Goal: Transaction & Acquisition: Purchase product/service

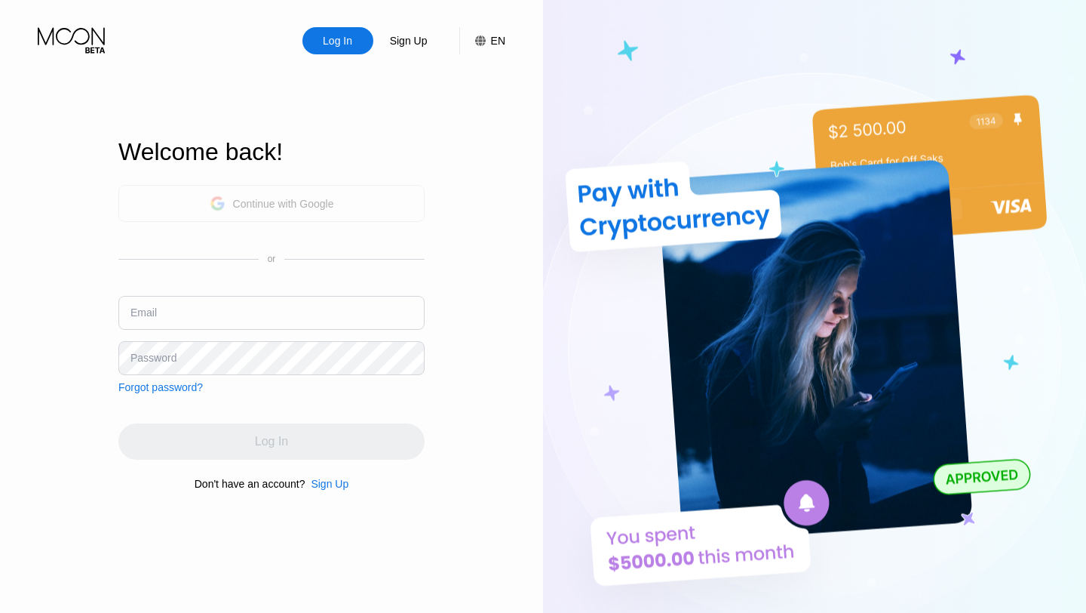
click at [337, 202] on div "Continue with Google" at bounding box center [271, 203] width 306 height 37
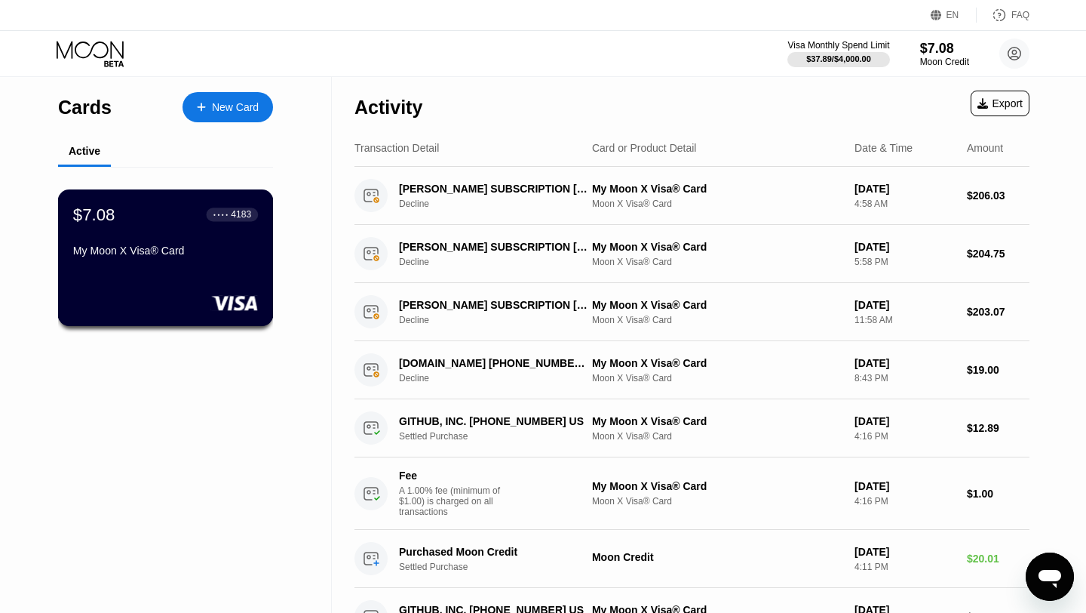
click at [194, 235] on div "$7.08 ● ● ● ● 4183 My Moon X Visa® Card" at bounding box center [165, 233] width 185 height 58
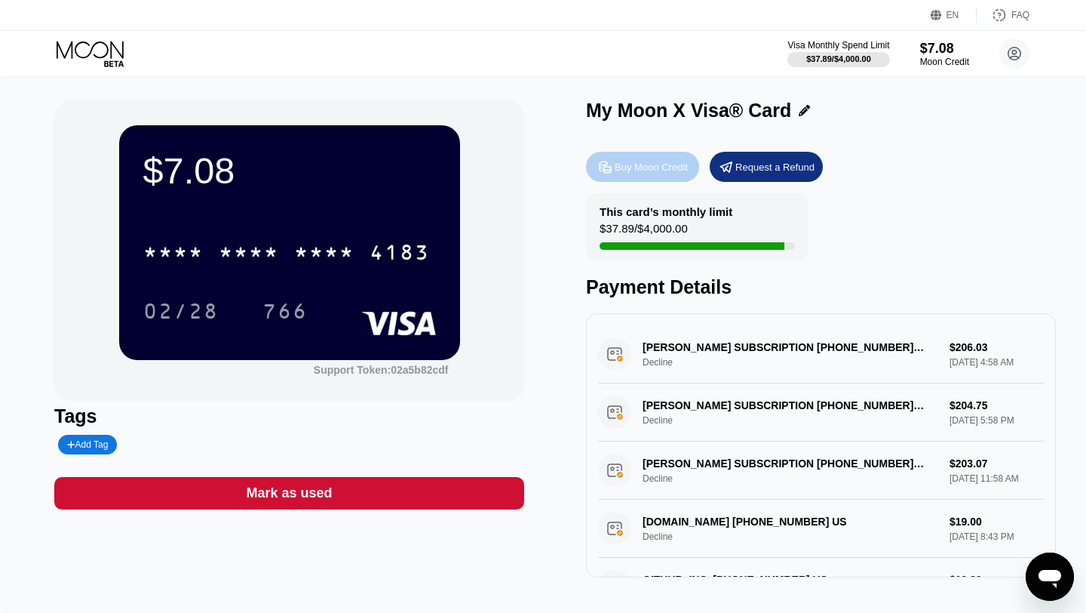
click at [661, 174] on div "Buy Moon Credit" at bounding box center [642, 167] width 113 height 30
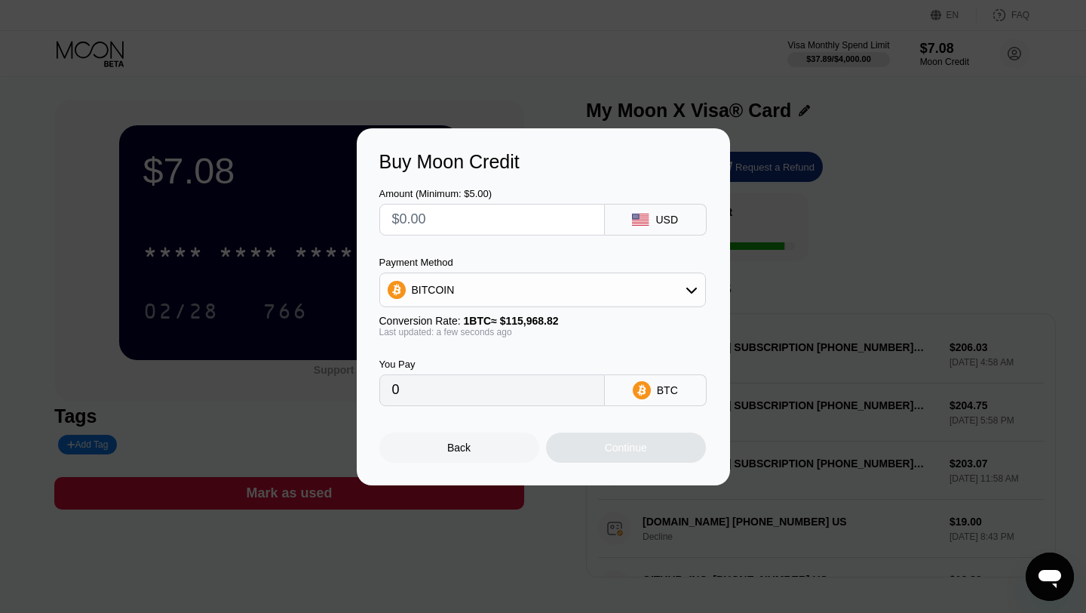
click at [493, 223] on input "text" at bounding box center [492, 219] width 200 height 30
type input "$20"
type input "0.00017247"
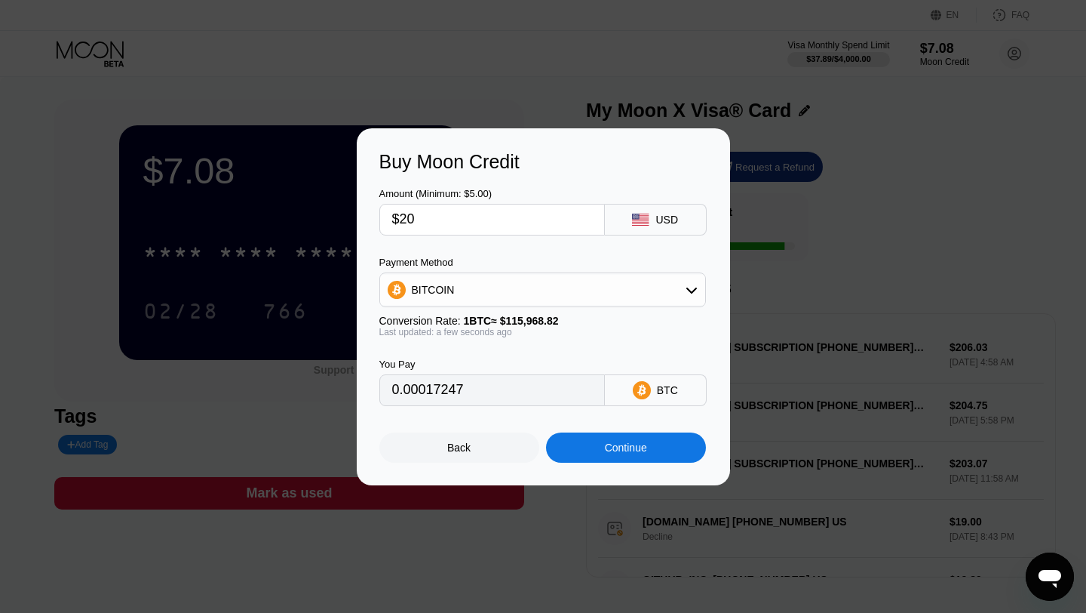
type input "$20"
click at [516, 284] on div "BITCOIN" at bounding box center [542, 290] width 325 height 30
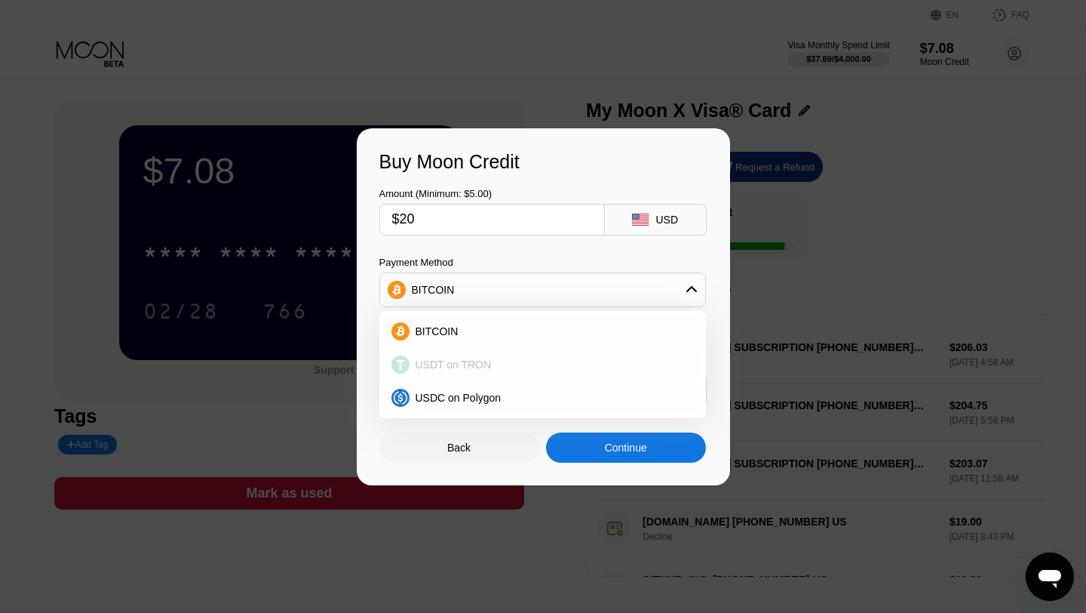
scroll to position [47, 0]
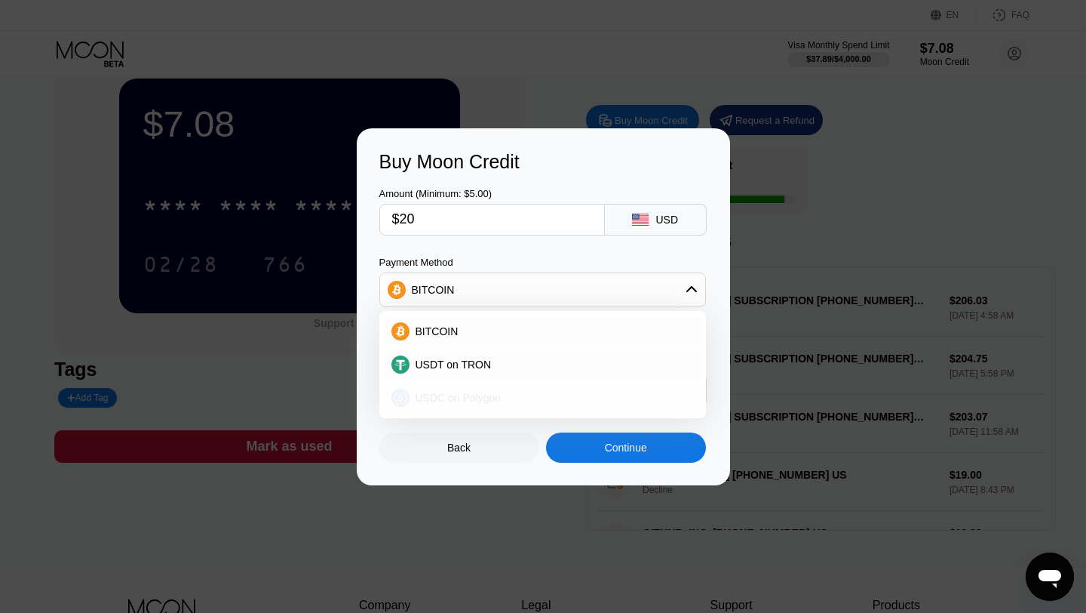
click at [481, 398] on span "USDC on Polygon" at bounding box center [459, 398] width 86 height 12
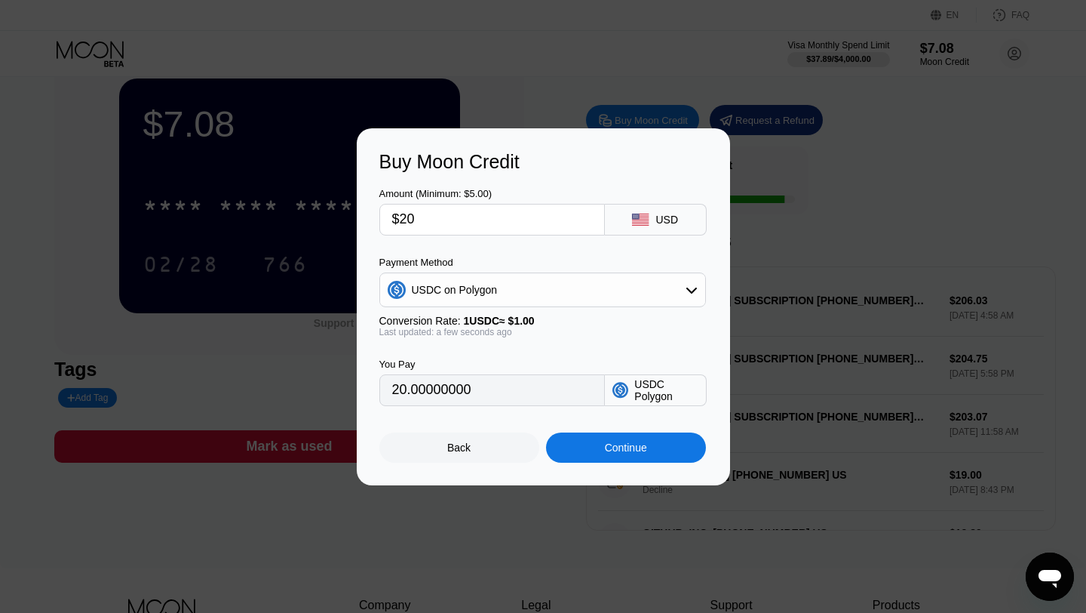
click at [543, 337] on div "You Pay 20.00000000 USDC Polygon" at bounding box center [543, 371] width 328 height 69
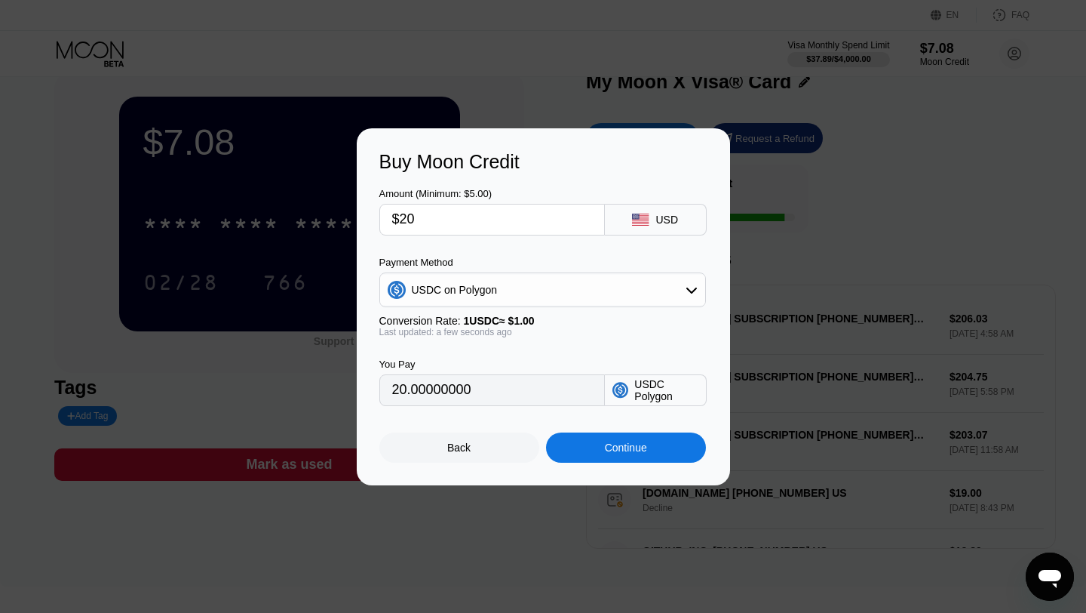
scroll to position [26, 0]
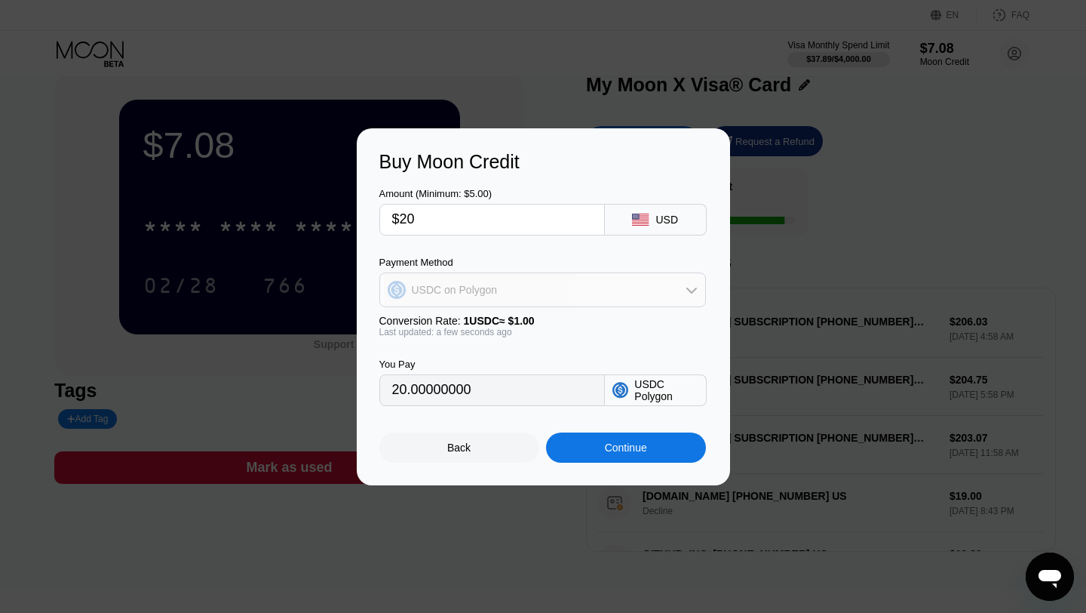
click at [550, 297] on div "USDC on Polygon" at bounding box center [542, 290] width 325 height 30
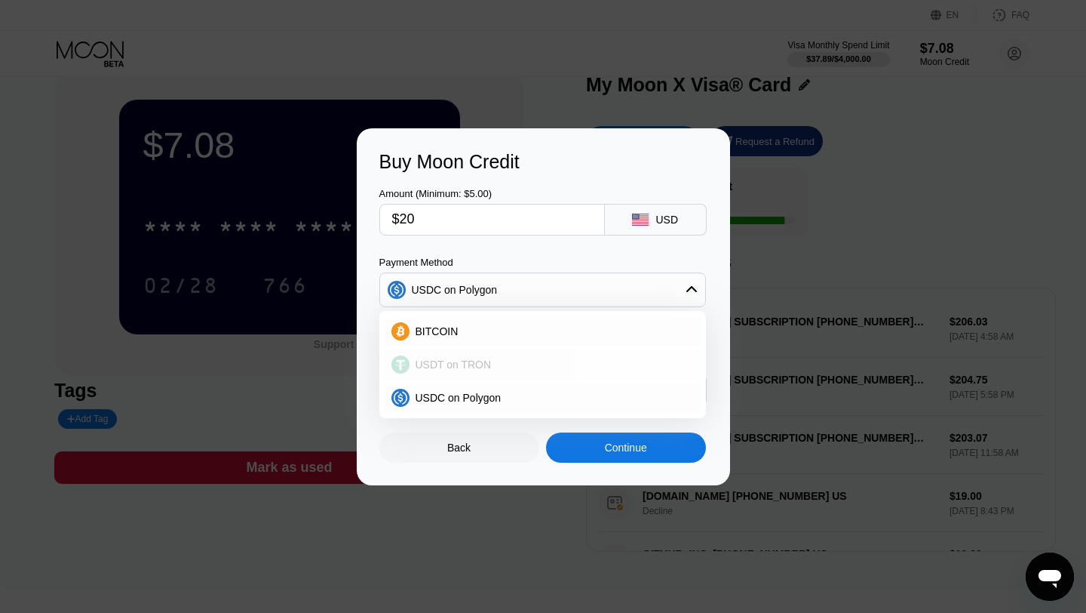
click at [507, 362] on div "USDT on TRON" at bounding box center [552, 364] width 284 height 12
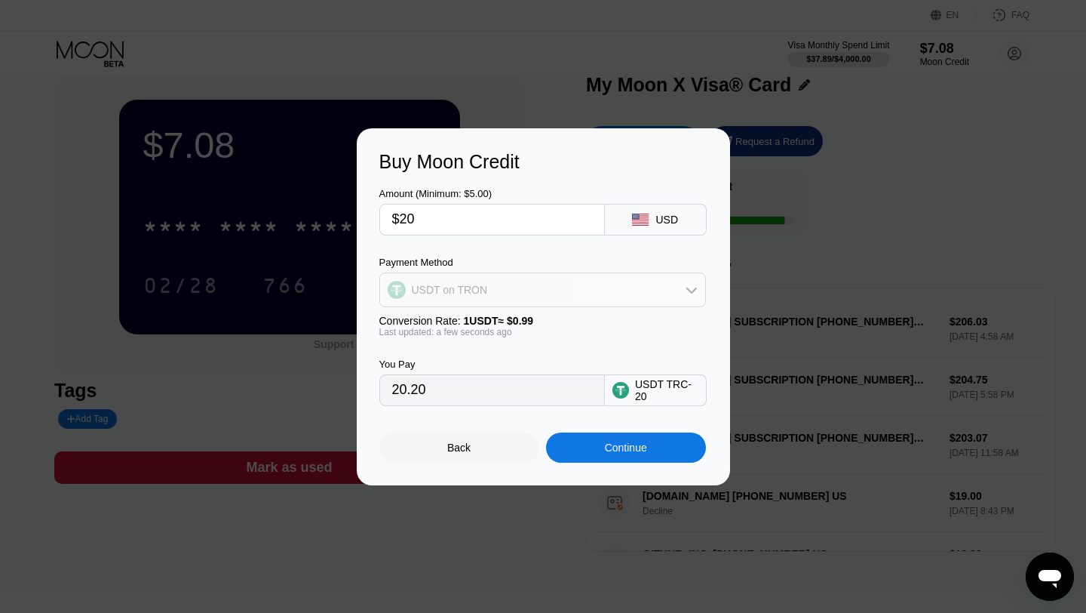
click at [518, 278] on div "USDT on TRON" at bounding box center [542, 290] width 325 height 30
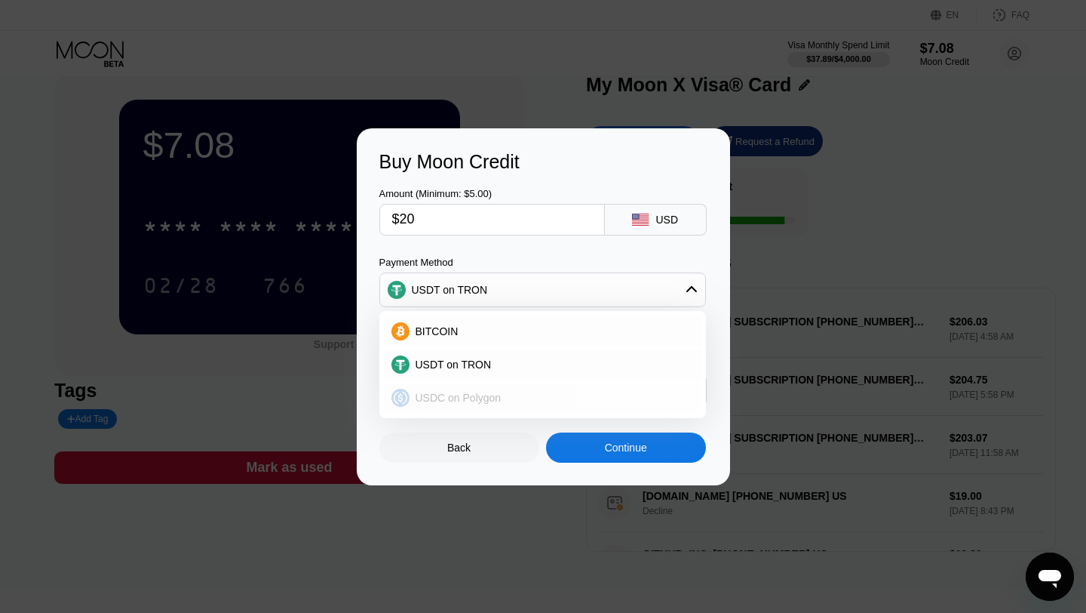
click at [486, 398] on span "USDC on Polygon" at bounding box center [459, 398] width 86 height 12
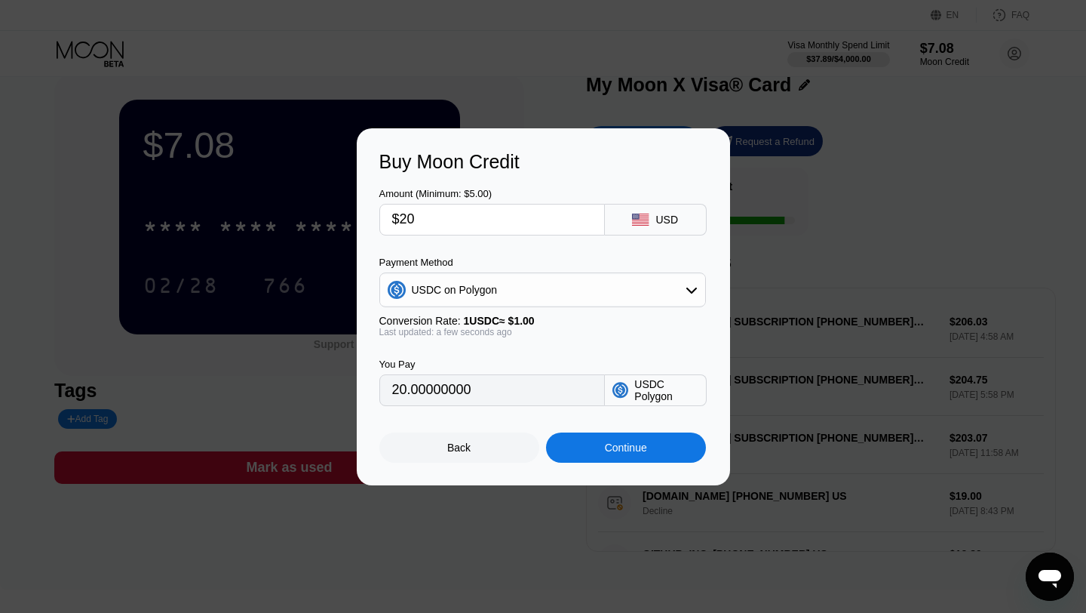
click at [532, 340] on div "You Pay 20.00000000 USDC Polygon" at bounding box center [543, 371] width 328 height 69
click at [531, 317] on span "1 USDC ≈ $1.00" at bounding box center [499, 321] width 71 height 12
click at [549, 318] on div "Conversion Rate: 1 USDC ≈ $1.00" at bounding box center [542, 321] width 327 height 12
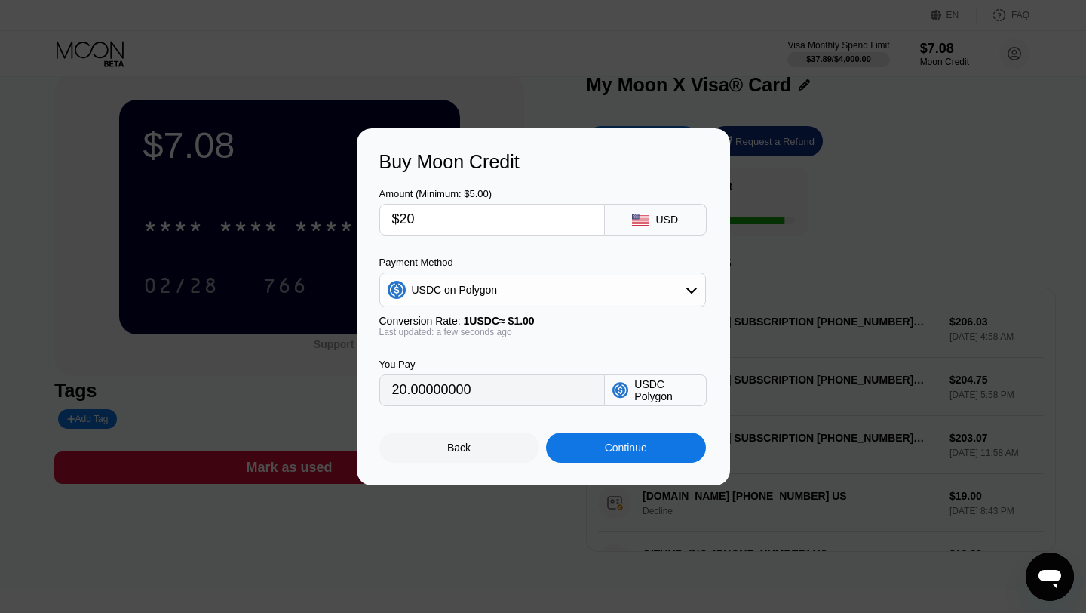
click at [573, 343] on div "You Pay 20.00000000 USDC Polygon" at bounding box center [543, 371] width 328 height 69
click at [574, 324] on div "Conversion Rate: 1 USDC ≈ $1.00" at bounding box center [542, 321] width 327 height 12
click at [570, 277] on div "USDC on Polygon" at bounding box center [542, 290] width 325 height 30
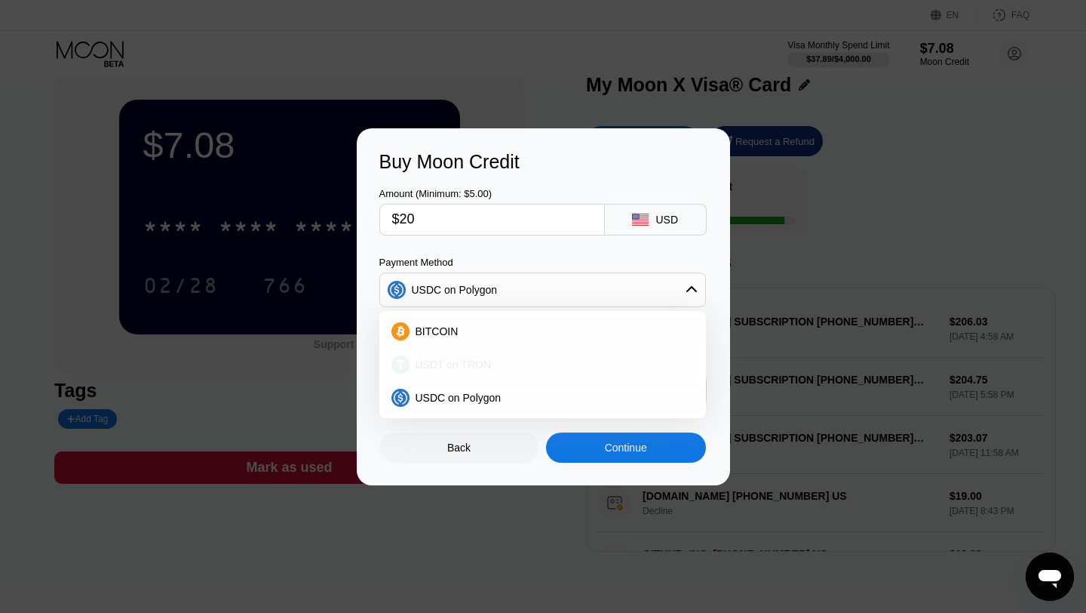
click at [506, 364] on div "USDT on TRON" at bounding box center [552, 364] width 284 height 12
type input "20.20"
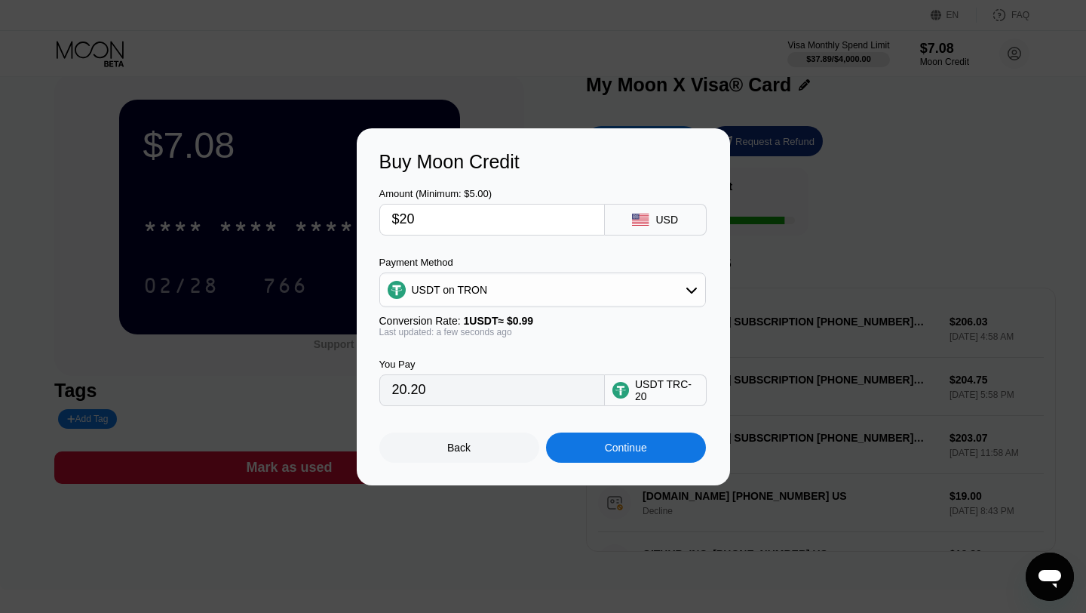
click at [538, 349] on div "You Pay 20.20 USDT TRC-20" at bounding box center [543, 371] width 328 height 69
click at [543, 341] on div "You Pay 20.20 USDT TRC-20" at bounding box center [543, 371] width 328 height 69
click at [551, 327] on div "Last updated: a few seconds ago" at bounding box center [542, 332] width 327 height 11
click at [641, 455] on div "Continue" at bounding box center [626, 447] width 160 height 30
